Goal: Task Accomplishment & Management: Complete application form

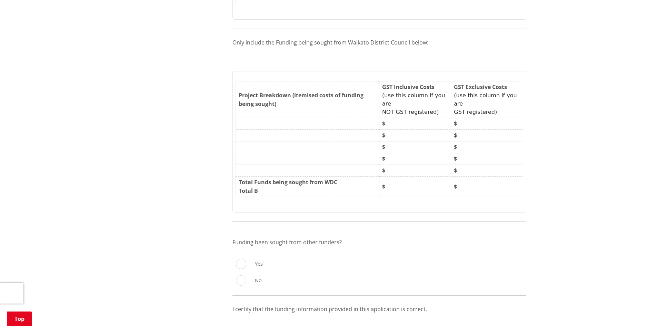
scroll to position [1483, 0]
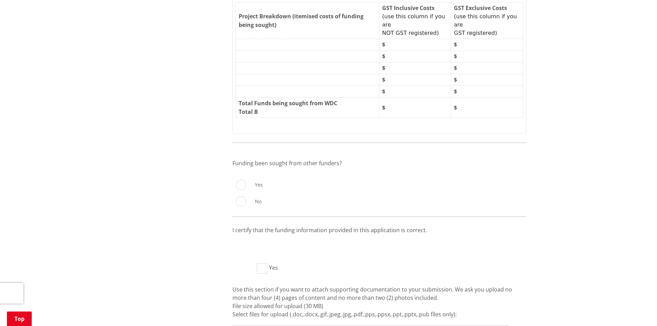
click at [482, 98] on td "$" at bounding box center [487, 108] width 72 height 20
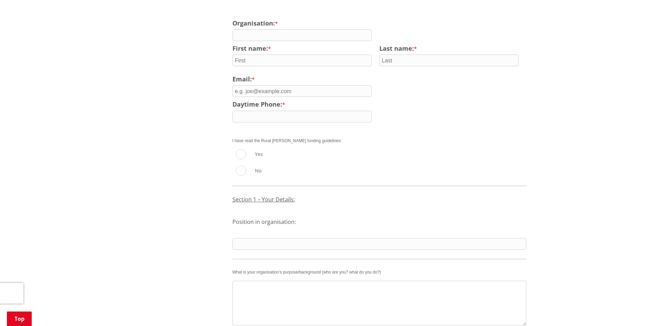
scroll to position [345, 0]
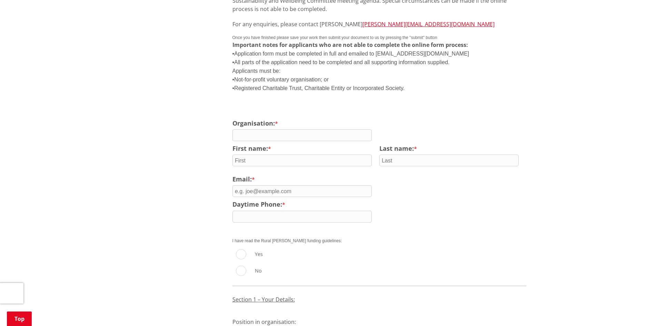
click at [410, 155] on input "text" at bounding box center [449, 161] width 140 height 12
drag, startPoint x: 342, startPoint y: 123, endPoint x: 340, endPoint y: 129, distance: 6.1
click at [342, 129] on input "text" at bounding box center [302, 135] width 140 height 12
click at [335, 158] on div "First name: *" at bounding box center [305, 157] width 147 height 25
drag, startPoint x: 341, startPoint y: 152, endPoint x: 341, endPoint y: 156, distance: 3.5
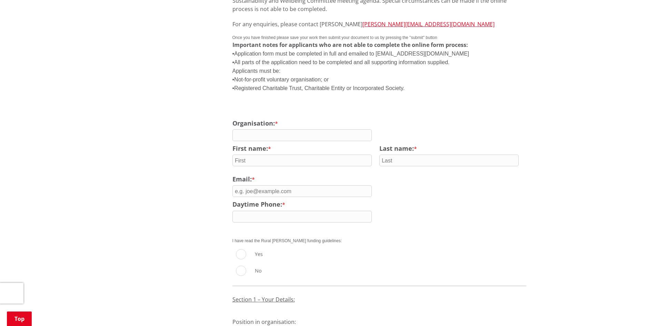
click at [341, 155] on input "text" at bounding box center [302, 161] width 140 height 12
click at [344, 185] on input "email" at bounding box center [302, 191] width 140 height 12
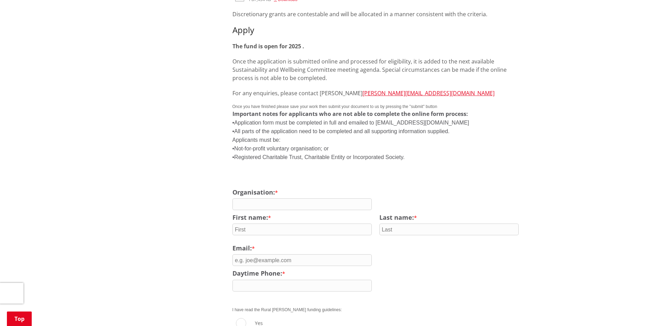
scroll to position [586, 0]
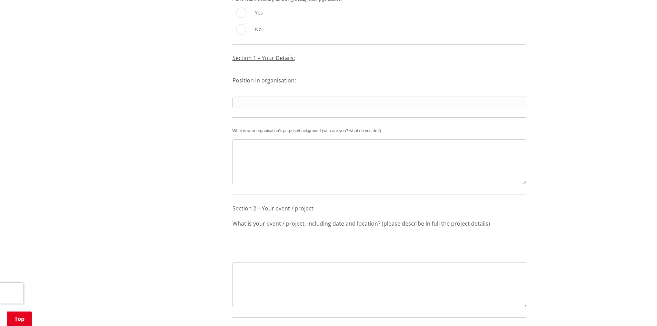
click at [350, 157] on textarea at bounding box center [379, 161] width 294 height 45
click at [329, 98] on input "text" at bounding box center [379, 103] width 294 height 12
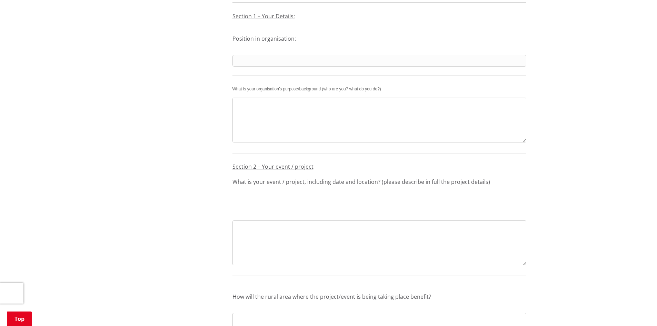
scroll to position [690, 0]
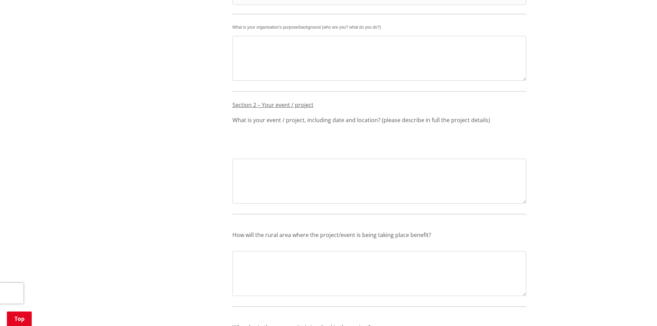
click at [394, 205] on div at bounding box center [379, 208] width 294 height 6
drag, startPoint x: 414, startPoint y: 124, endPoint x: 429, endPoint y: 185, distance: 63.3
click at [414, 124] on div "Section 2 – Your event / project What is your event / project, including date a…" at bounding box center [379, 150] width 294 height 119
click at [428, 185] on textarea at bounding box center [379, 181] width 294 height 45
click at [432, 259] on textarea at bounding box center [379, 273] width 294 height 45
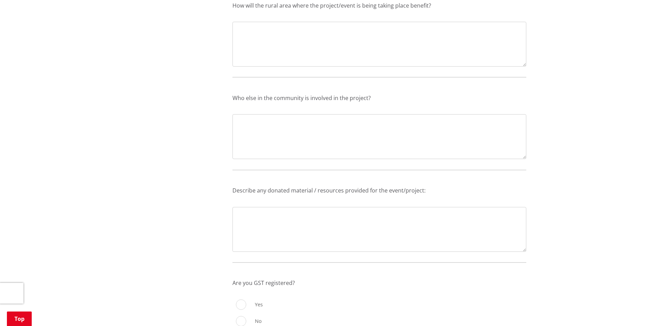
click at [373, 147] on div "I have read the Rural [PERSON_NAME] funding guidelines: 1.1 Yes No Previous Nex…" at bounding box center [379, 250] width 294 height 1187
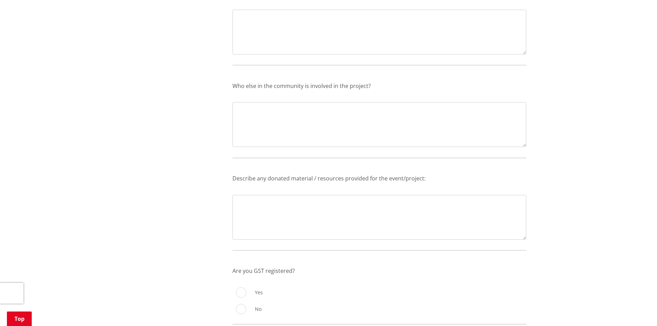
click at [385, 161] on div "1.7 Describe any donated material / resources provided for the event/project: P…" at bounding box center [379, 202] width 294 height 89
click at [397, 211] on textarea at bounding box center [379, 217] width 294 height 45
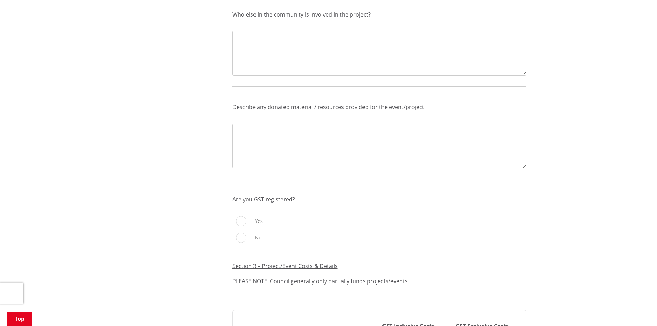
scroll to position [1173, 0]
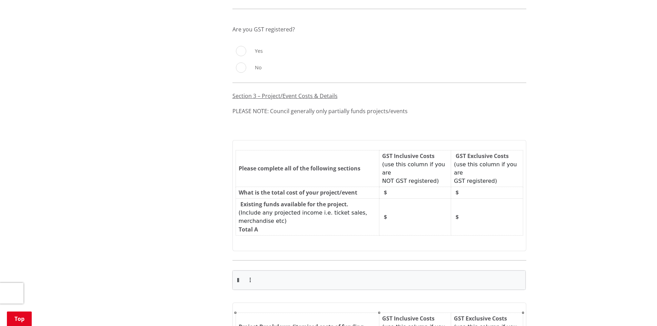
click at [242, 46] on input "Yes" at bounding box center [241, 51] width 10 height 10
radio input "true"
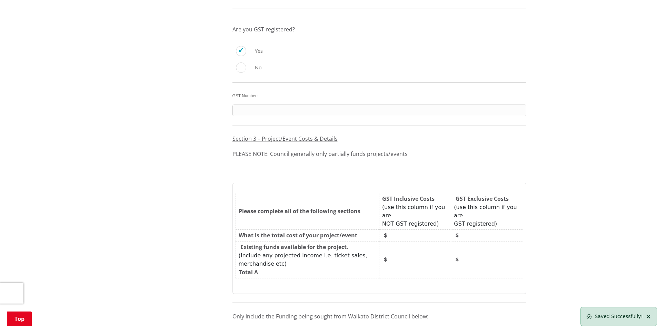
click at [325, 105] on input "text" at bounding box center [379, 111] width 294 height 12
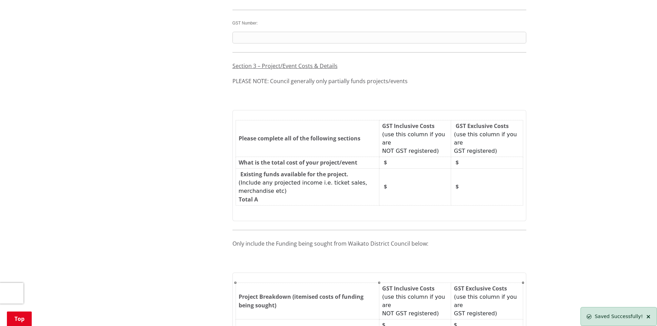
scroll to position [1311, 0]
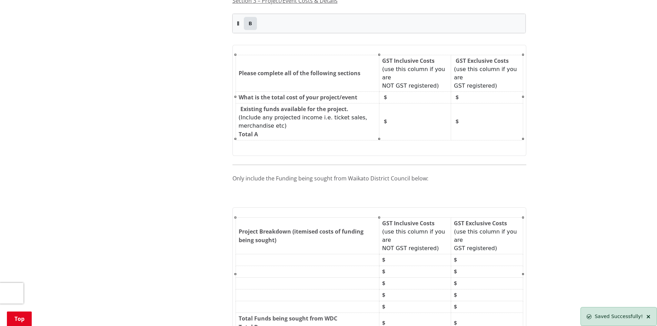
click at [416, 107] on td "$" at bounding box center [415, 121] width 72 height 37
click at [470, 109] on td "$" at bounding box center [487, 121] width 72 height 37
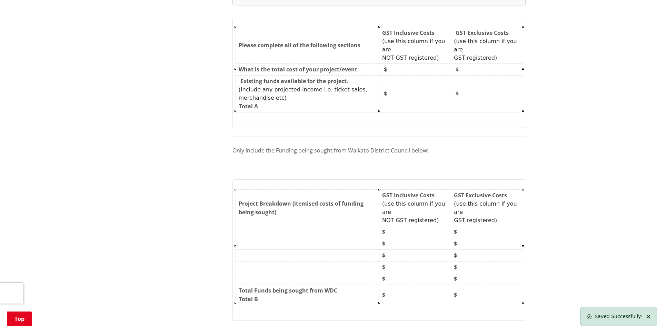
scroll to position [1380, 0]
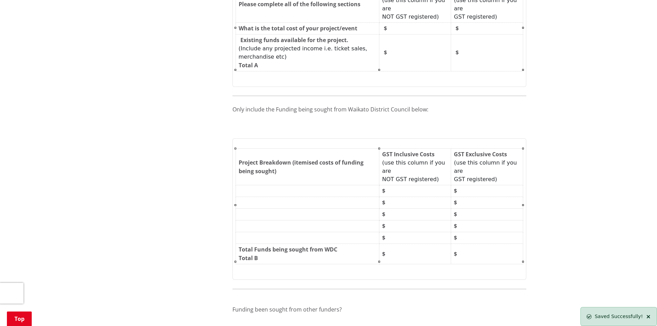
click at [477, 185] on td "$" at bounding box center [487, 191] width 72 height 12
drag, startPoint x: 438, startPoint y: 179, endPoint x: 448, endPoint y: 180, distance: 9.4
click at [438, 185] on td "$" at bounding box center [415, 191] width 72 height 12
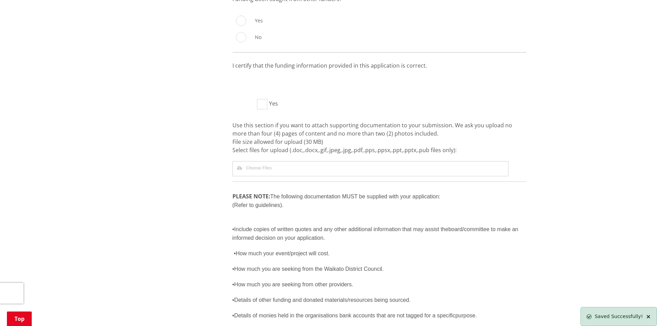
scroll to position [1552, 0]
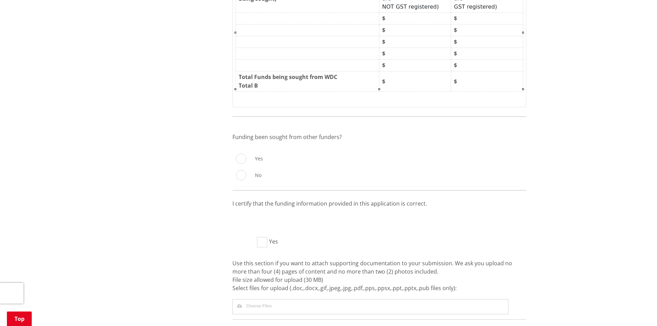
click at [473, 76] on td "$" at bounding box center [487, 81] width 72 height 20
click at [416, 71] on td "$" at bounding box center [415, 81] width 72 height 20
click at [239, 153] on input "Yes" at bounding box center [241, 158] width 10 height 10
radio input "true"
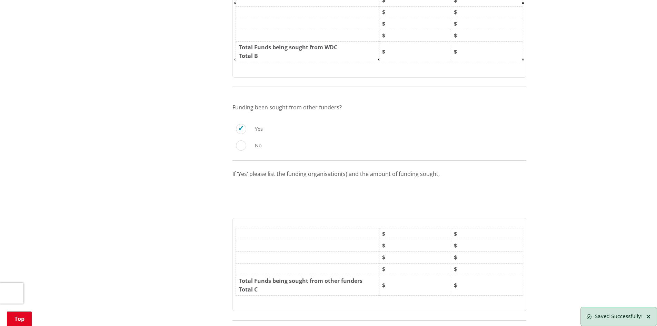
scroll to position [1725, 0]
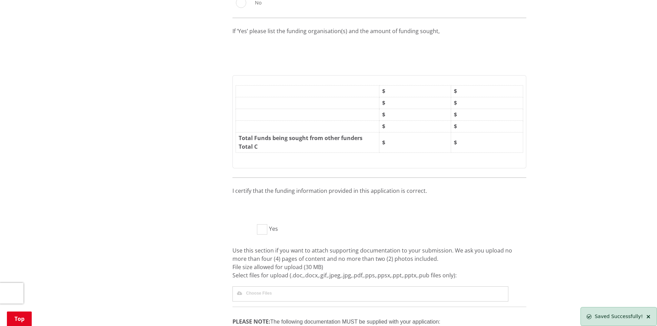
click at [400, 132] on td "$" at bounding box center [415, 142] width 72 height 20
drag, startPoint x: 459, startPoint y: 127, endPoint x: 463, endPoint y: 129, distance: 4.8
click at [459, 132] on td "$" at bounding box center [487, 142] width 72 height 20
click at [475, 121] on td "$" at bounding box center [487, 127] width 72 height 12
click at [464, 109] on td "$" at bounding box center [487, 115] width 72 height 12
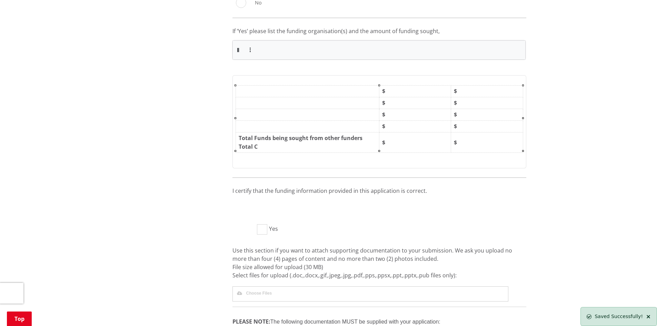
click at [460, 97] on td "$" at bounding box center [487, 103] width 72 height 12
click at [461, 86] on td "$" at bounding box center [487, 92] width 72 height 12
click at [429, 95] on div at bounding box center [379, 96] width 287 height 3
click at [423, 109] on td "$" at bounding box center [415, 115] width 72 height 12
click at [421, 118] on div at bounding box center [379, 119] width 287 height 3
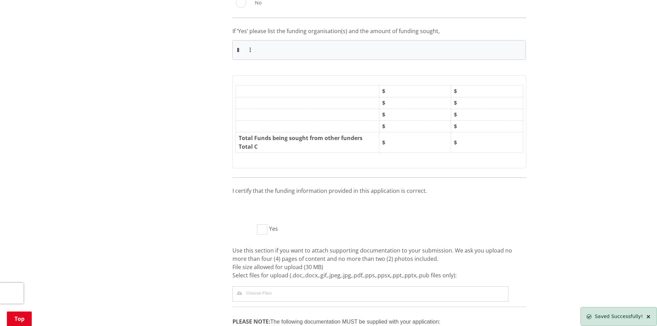
click at [417, 121] on td "$" at bounding box center [415, 127] width 72 height 12
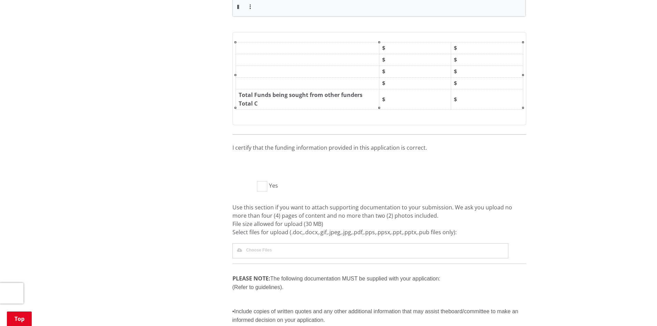
scroll to position [1828, 0]
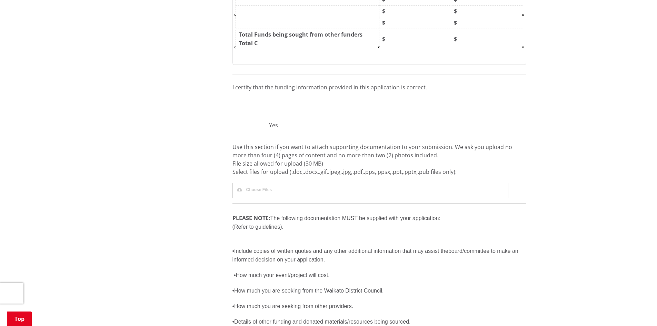
click at [259, 105] on div "I certify that the funding information provided in this application is correct.…" at bounding box center [379, 105] width 294 height 63
click at [264, 121] on input "Yes" at bounding box center [262, 126] width 10 height 10
checkbox input "true"
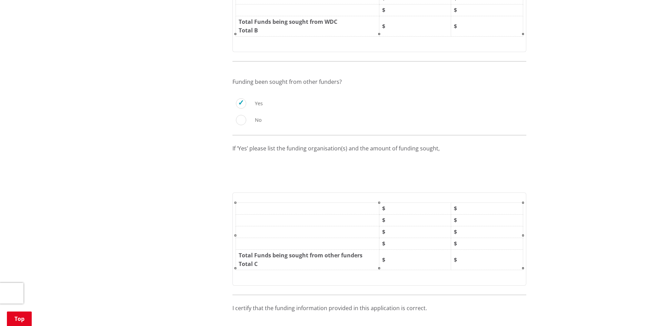
scroll to position [1552, 0]
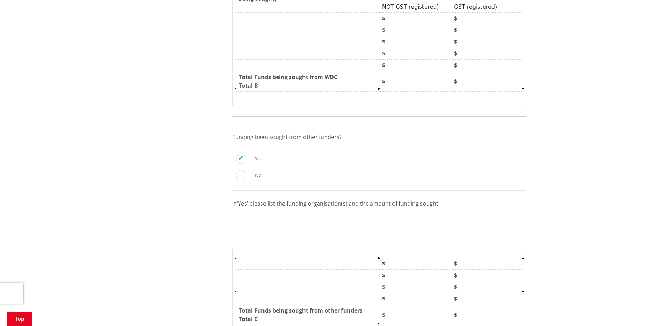
click at [499, 305] on td "$" at bounding box center [487, 315] width 72 height 20
click at [439, 305] on td "$" at bounding box center [415, 315] width 72 height 20
click at [439, 293] on td "$" at bounding box center [415, 299] width 72 height 12
click at [471, 293] on td "$" at bounding box center [487, 299] width 72 height 12
click at [474, 281] on td "$" at bounding box center [487, 287] width 72 height 12
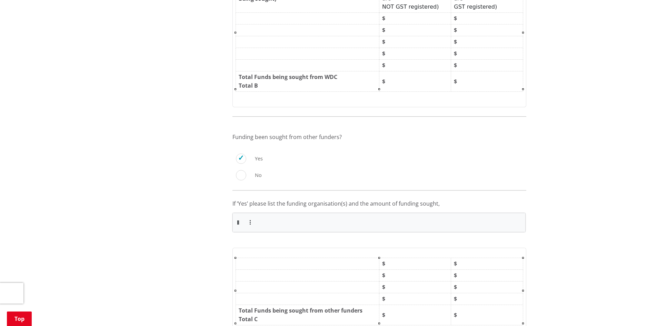
click at [429, 281] on td "$" at bounding box center [415, 287] width 72 height 12
drag, startPoint x: 425, startPoint y: 257, endPoint x: 438, endPoint y: 257, distance: 12.4
click at [426, 270] on td "$" at bounding box center [415, 276] width 72 height 12
click at [470, 268] on div at bounding box center [379, 269] width 287 height 3
click at [469, 258] on td "$" at bounding box center [487, 264] width 72 height 12
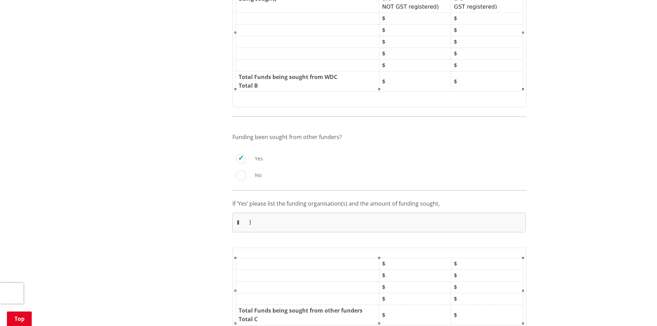
click at [435, 258] on td "$" at bounding box center [415, 264] width 72 height 12
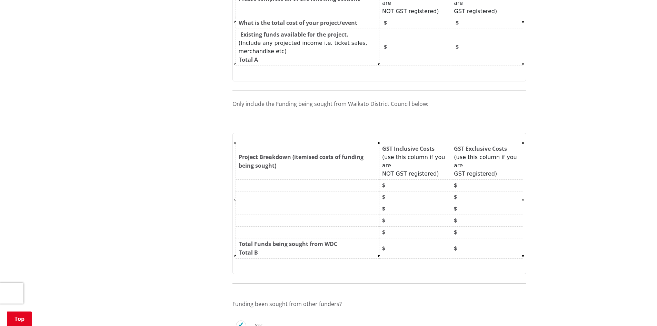
scroll to position [1449, 0]
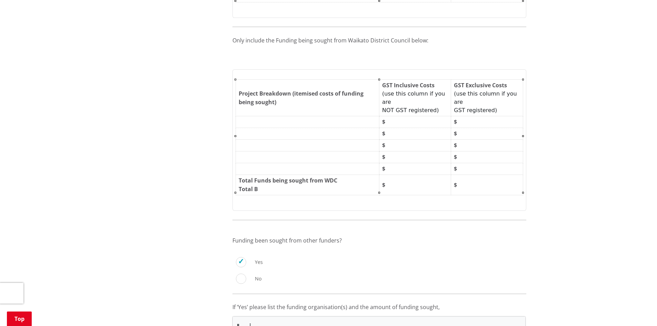
drag, startPoint x: 502, startPoint y: 182, endPoint x: 496, endPoint y: 181, distance: 6.0
click at [502, 182] on td "$" at bounding box center [487, 185] width 72 height 20
click at [427, 175] on td "$" at bounding box center [415, 185] width 72 height 20
click at [430, 163] on td "$" at bounding box center [415, 169] width 72 height 12
click at [476, 163] on td "$" at bounding box center [487, 169] width 72 height 12
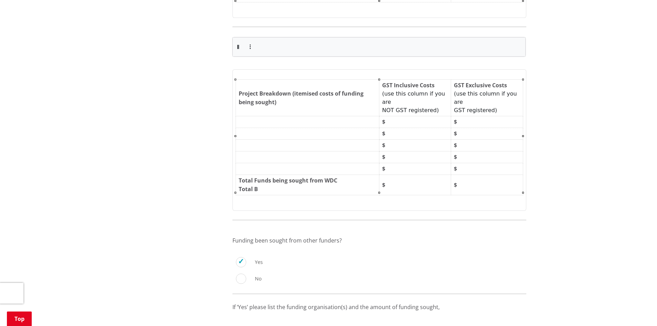
click at [474, 151] on td "$" at bounding box center [487, 157] width 72 height 12
click at [467, 140] on td "$" at bounding box center [487, 146] width 72 height 12
click at [417, 137] on div at bounding box center [379, 138] width 287 height 3
click at [471, 137] on div at bounding box center [379, 138] width 287 height 3
click at [409, 126] on div at bounding box center [379, 127] width 287 height 3
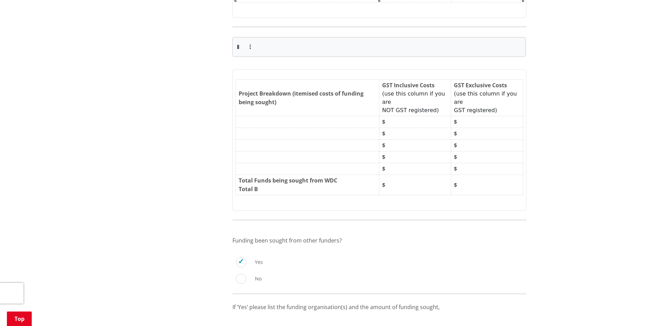
scroll to position [1207, 0]
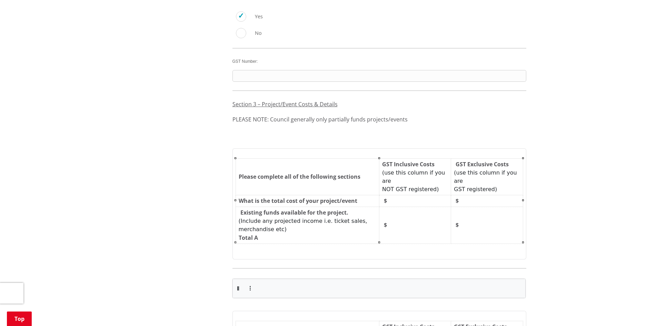
click at [470, 207] on td "$" at bounding box center [487, 225] width 72 height 37
click at [428, 207] on td "$" at bounding box center [415, 225] width 72 height 37
click at [494, 185] on tbody "Please complete all of the following sections GST Inclusive Costs (use this col…" at bounding box center [379, 200] width 287 height 85
click at [425, 167] on td "GST Inclusive Costs (use this column if you are NOT GST registered)" at bounding box center [415, 176] width 72 height 37
click at [618, 177] on div "Home Services and facilities Community development Funding Rural [PERSON_NAME] …" at bounding box center [328, 3] width 657 height 2282
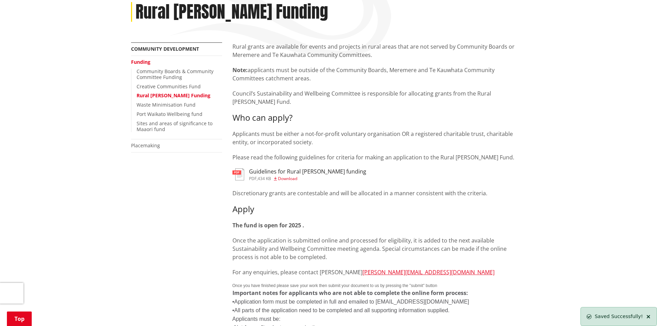
scroll to position [0, 0]
